Goal: Transaction & Acquisition: Purchase product/service

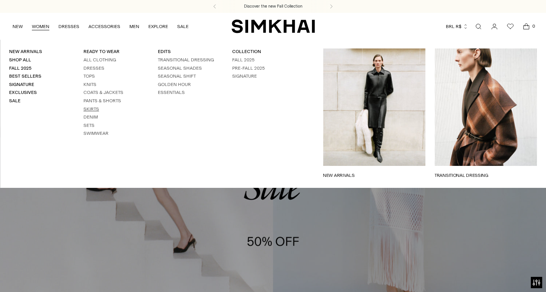
click at [90, 107] on link "Skirts" at bounding box center [91, 109] width 16 height 5
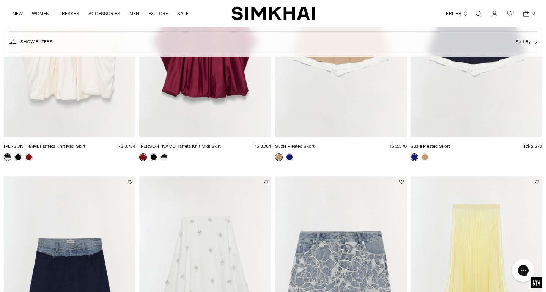
scroll to position [758, 0]
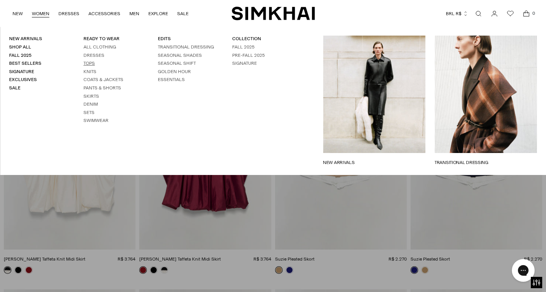
click at [92, 61] on link "Tops" at bounding box center [88, 63] width 11 height 5
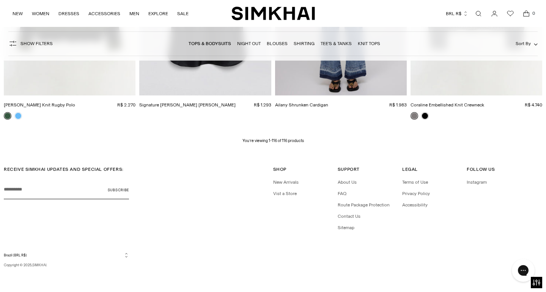
scroll to position [6812, 0]
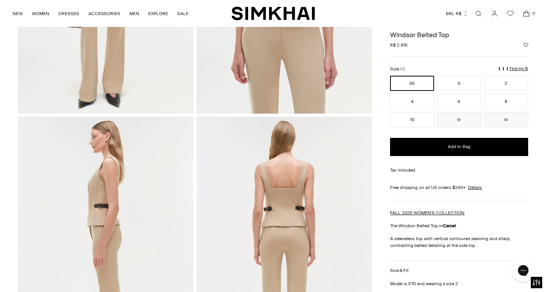
scroll to position [259, 0]
